Goal: Use online tool/utility: Utilize a website feature to perform a specific function

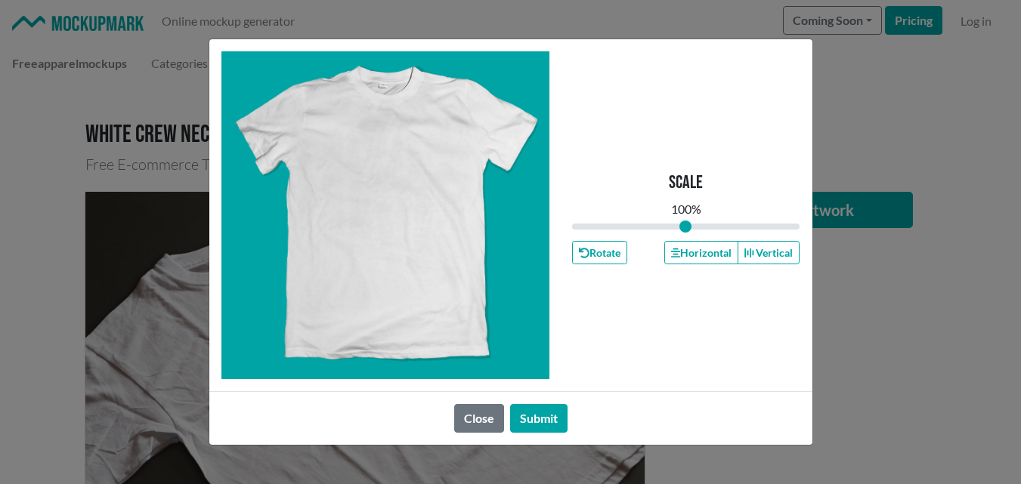
type input "1"
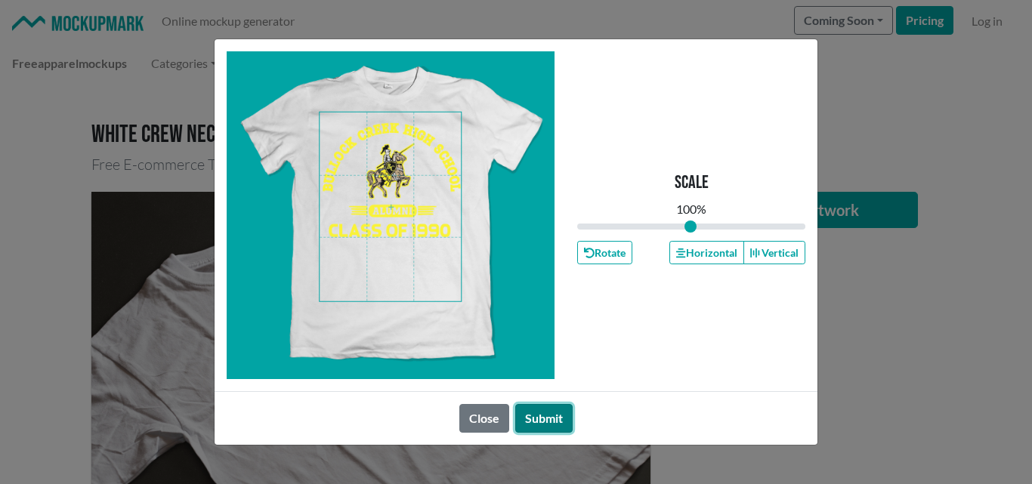
click at [528, 420] on button "Submit" at bounding box center [543, 418] width 57 height 29
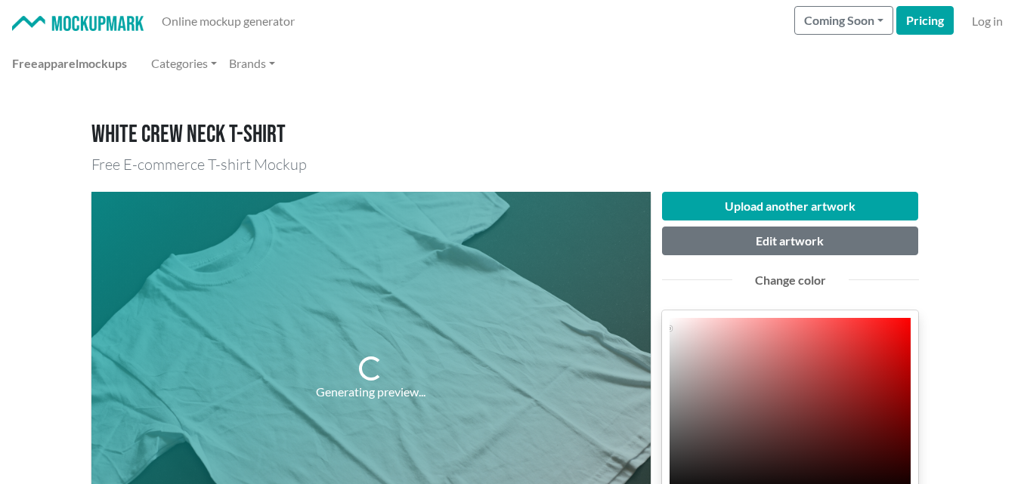
scroll to position [302, 0]
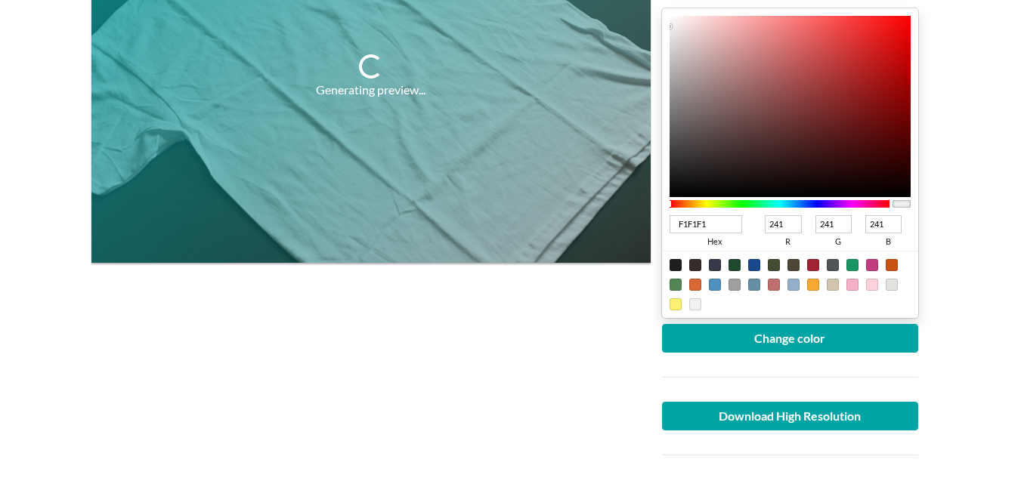
click at [794, 221] on input "241" at bounding box center [783, 224] width 36 height 18
type input "24"
type input "18F1F1"
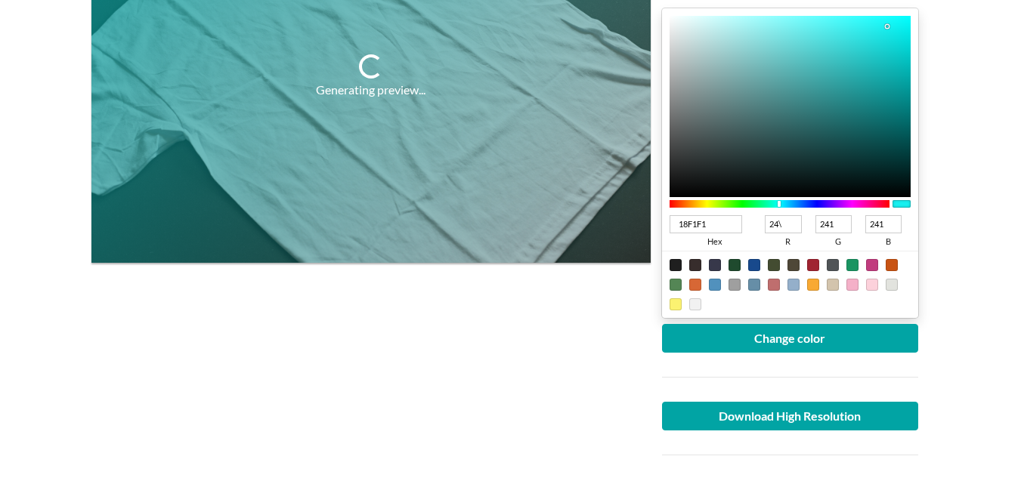
type input "24"
type input "02F1F1"
type input "2"
type input "01F1F1"
type input "1"
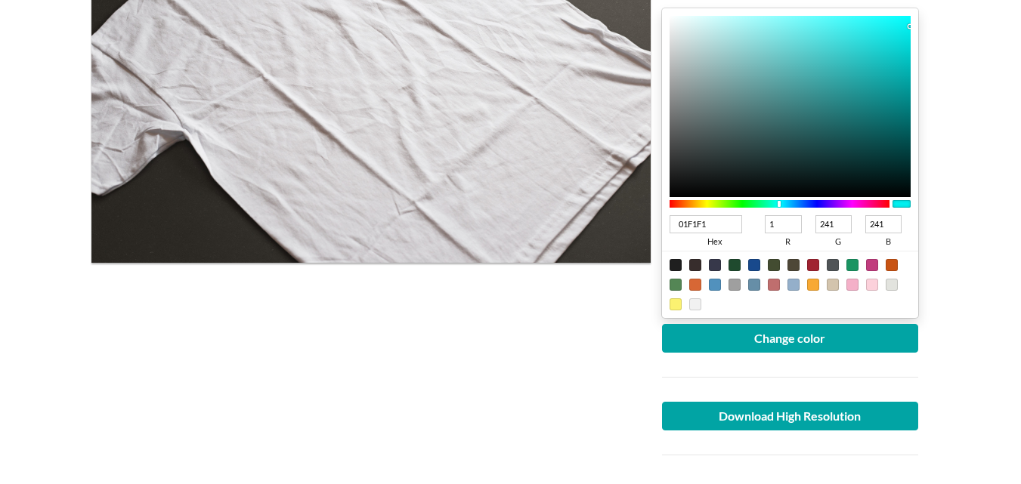
type input "0DF1F1"
type input "13"
click at [845, 221] on input "241" at bounding box center [833, 224] width 36 height 18
type input "0D18F1"
type input "24"
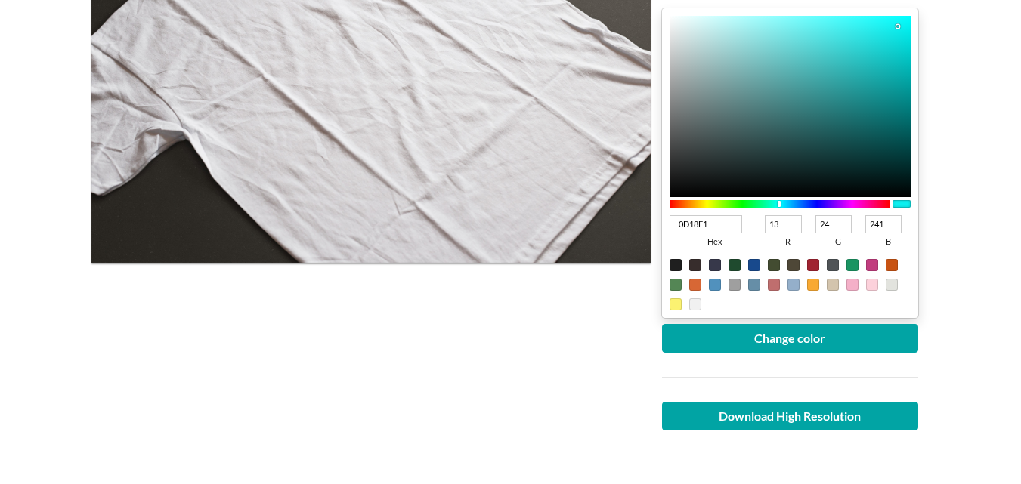
type input "0D02F1"
type input "2"
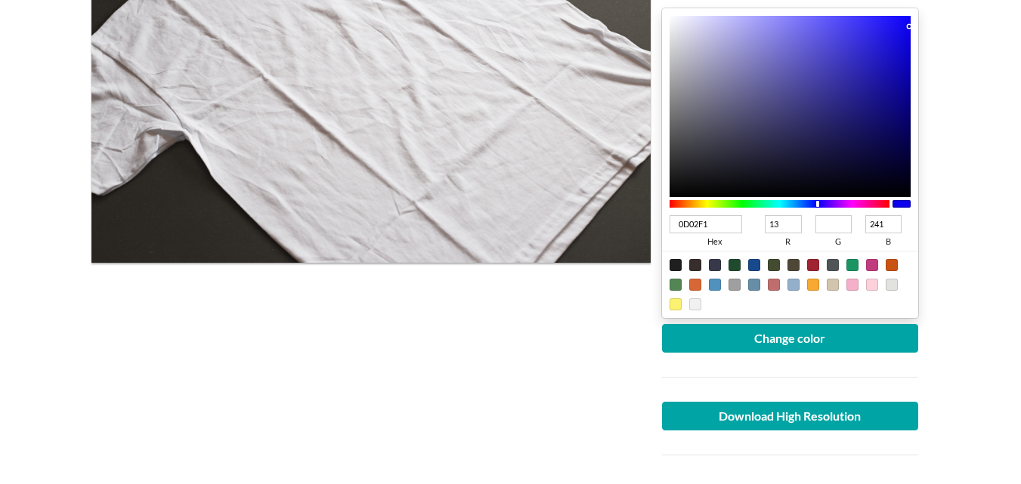
type input "0D01F1"
type input "1"
type input "0D0DF1"
type input "13"
click at [891, 227] on input "241" at bounding box center [883, 224] width 36 height 18
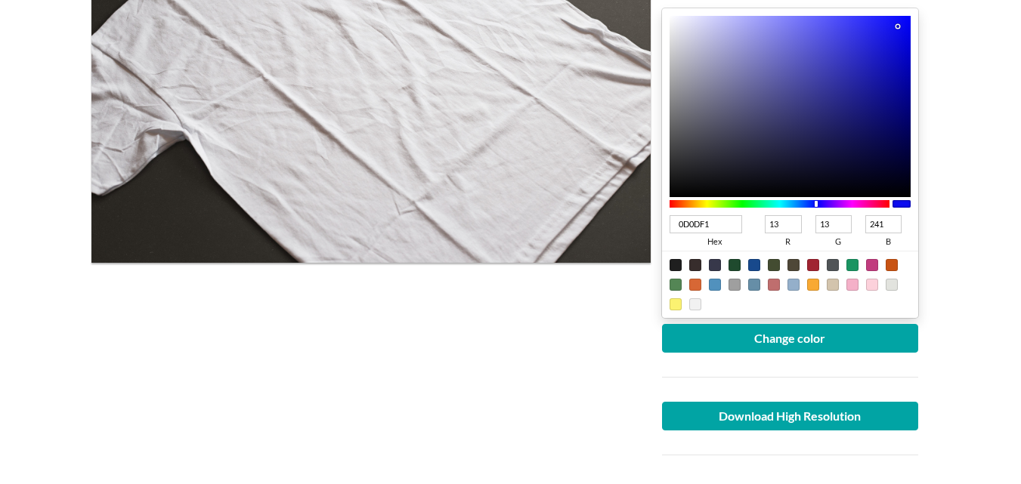
type input "0D0D18"
type input "24"
type input "0D0D02"
type input "2"
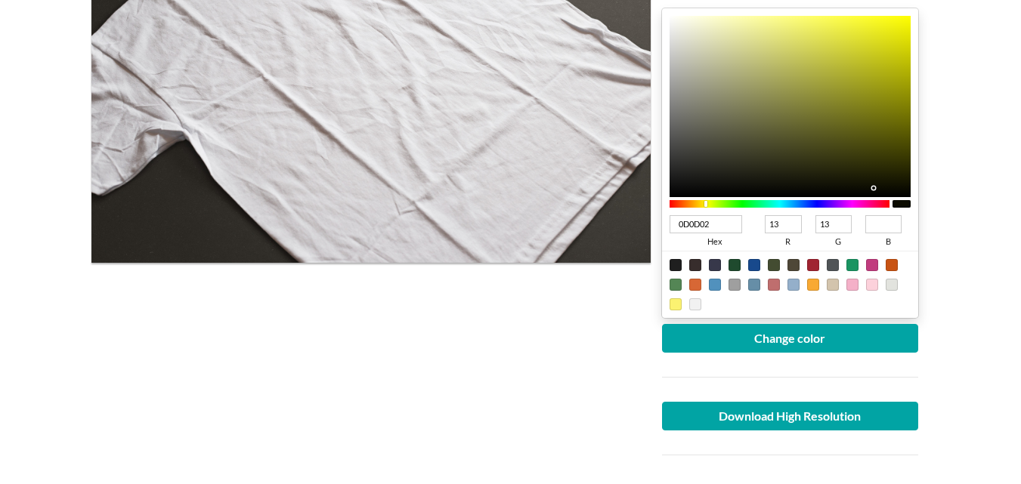
type input "0D0D01"
type input "1"
type input "0D0D0D"
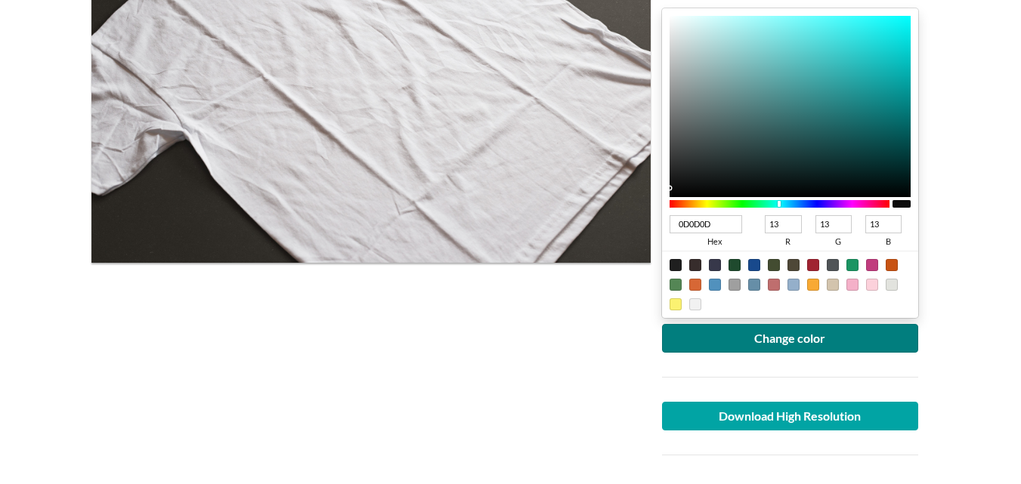
type input "13"
click at [780, 328] on button "Change color" at bounding box center [790, 338] width 257 height 29
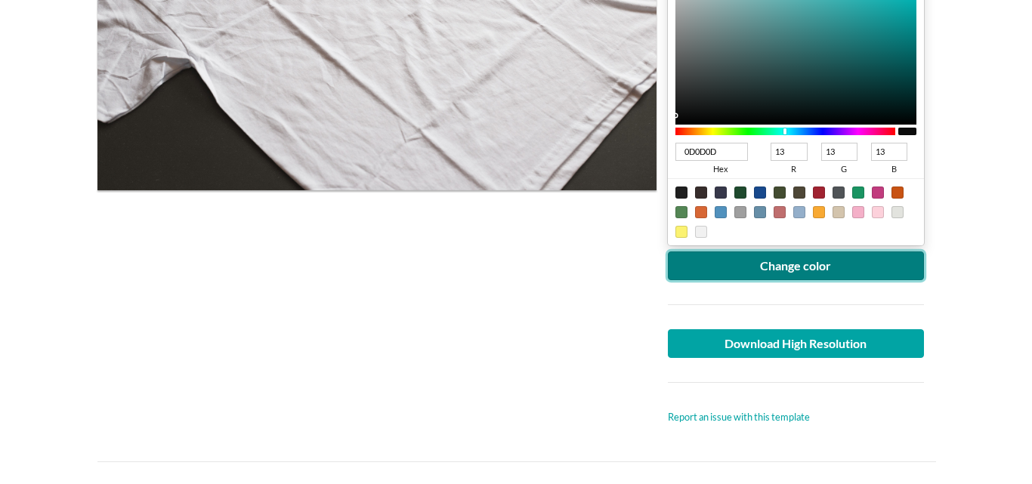
scroll to position [378, 0]
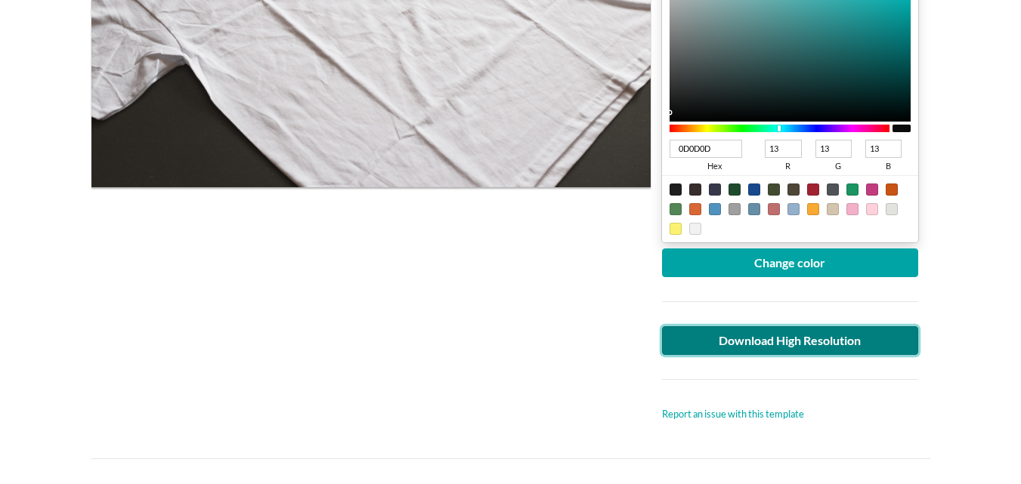
click at [792, 329] on link "Download High Resolution" at bounding box center [790, 340] width 257 height 29
